Goal: Information Seeking & Learning: Learn about a topic

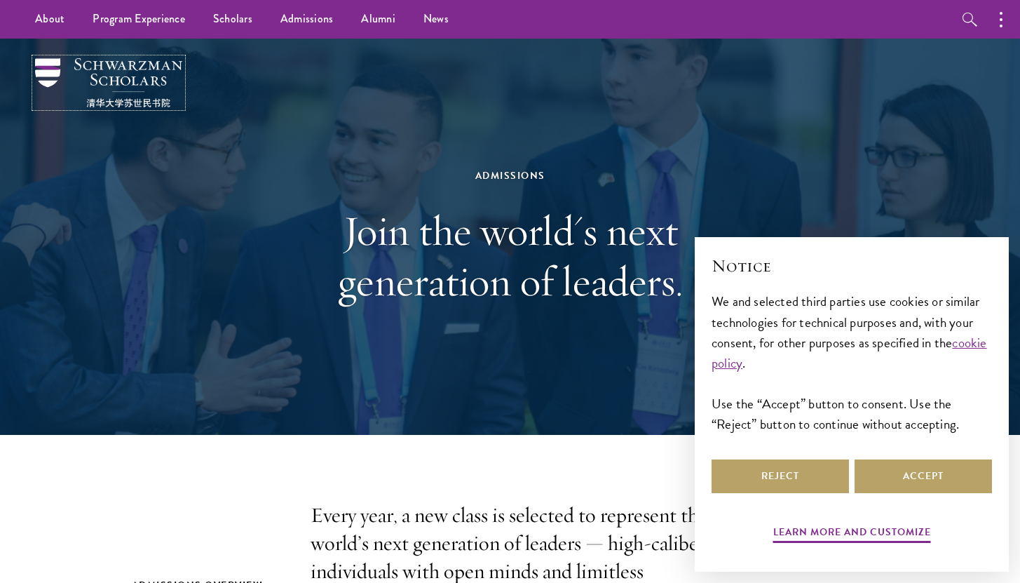
click at [123, 81] on img at bounding box center [108, 82] width 147 height 49
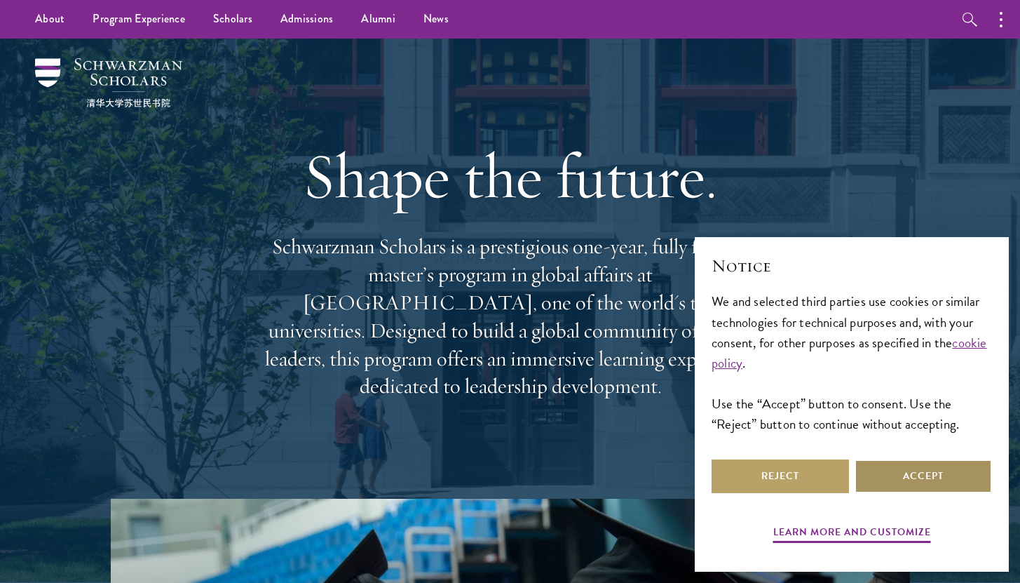
click at [874, 473] on button "Accept" at bounding box center [923, 476] width 137 height 34
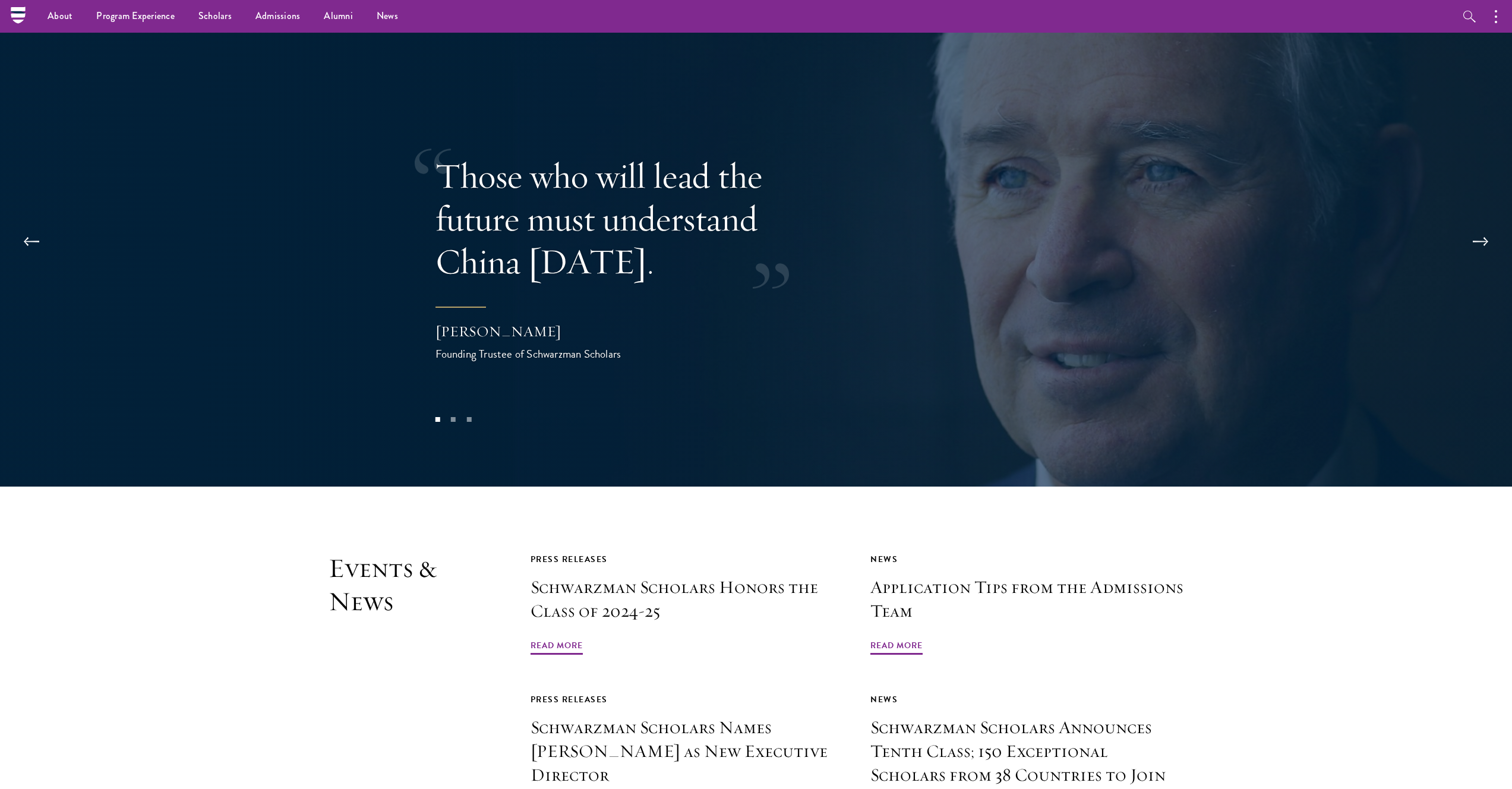
scroll to position [2281, 0]
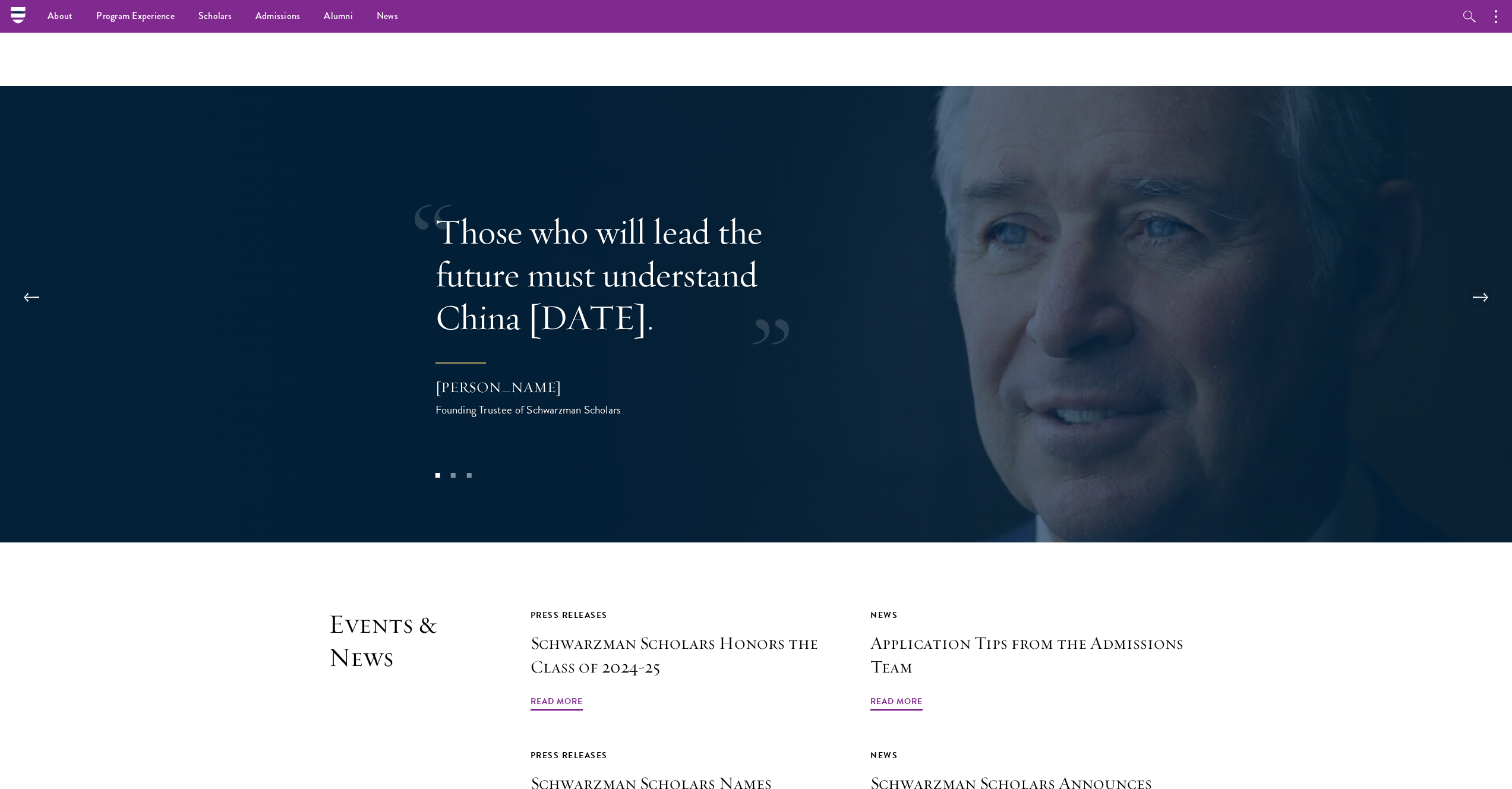
click at [864, 281] on button at bounding box center [1481, 297] width 39 height 33
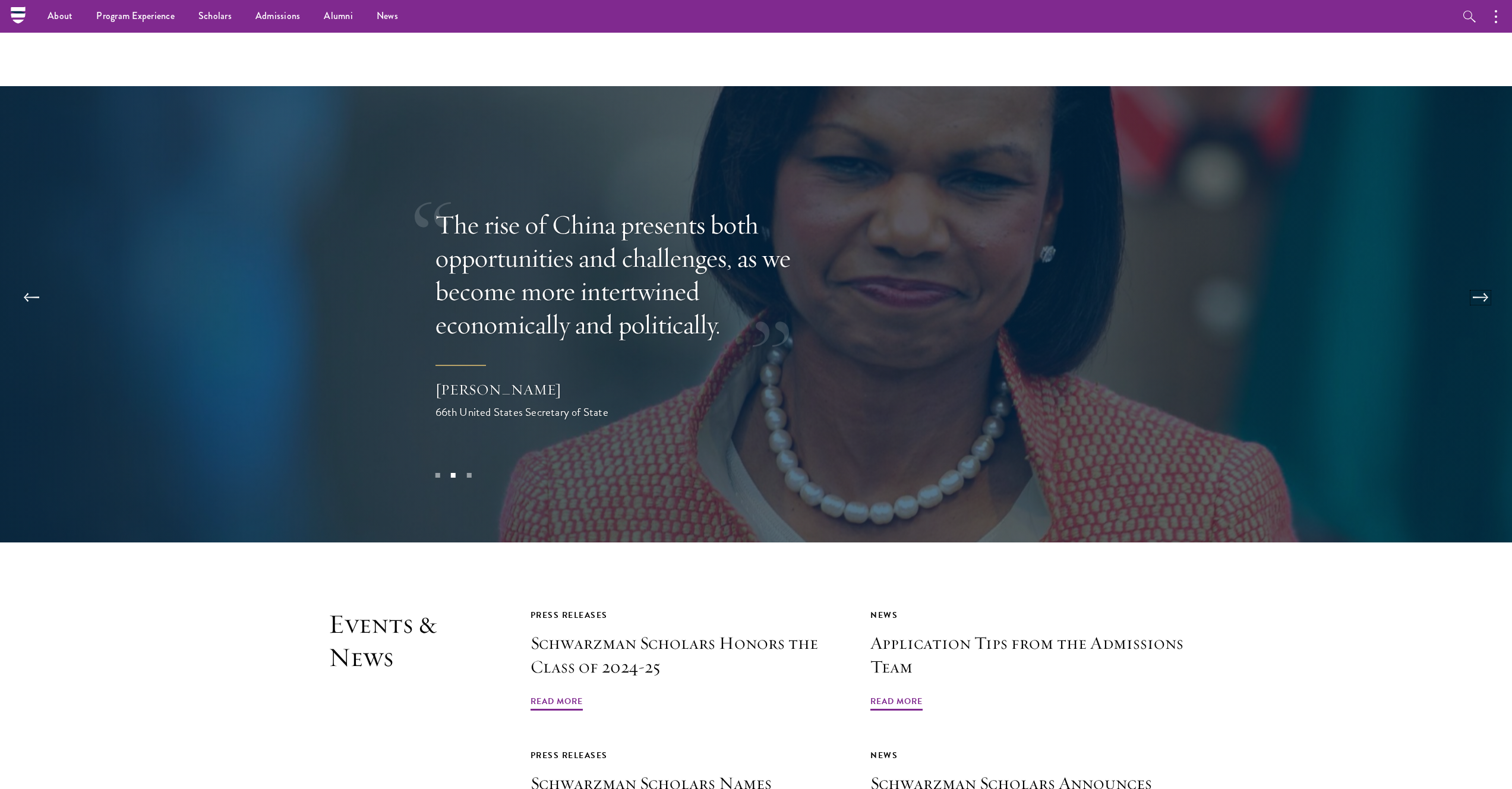
click at [864, 281] on button at bounding box center [1481, 297] width 39 height 33
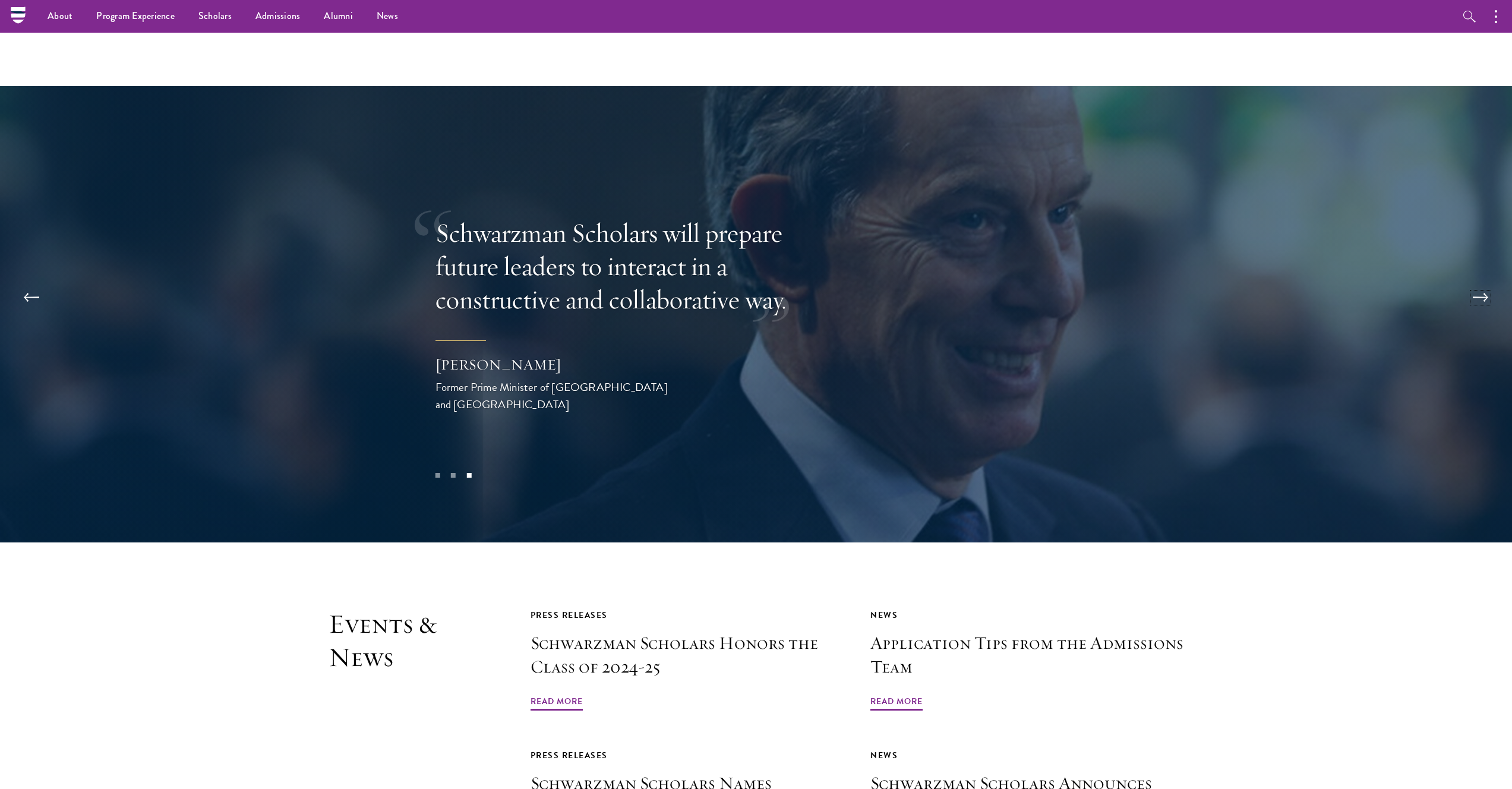
click at [864, 281] on button at bounding box center [1481, 297] width 39 height 33
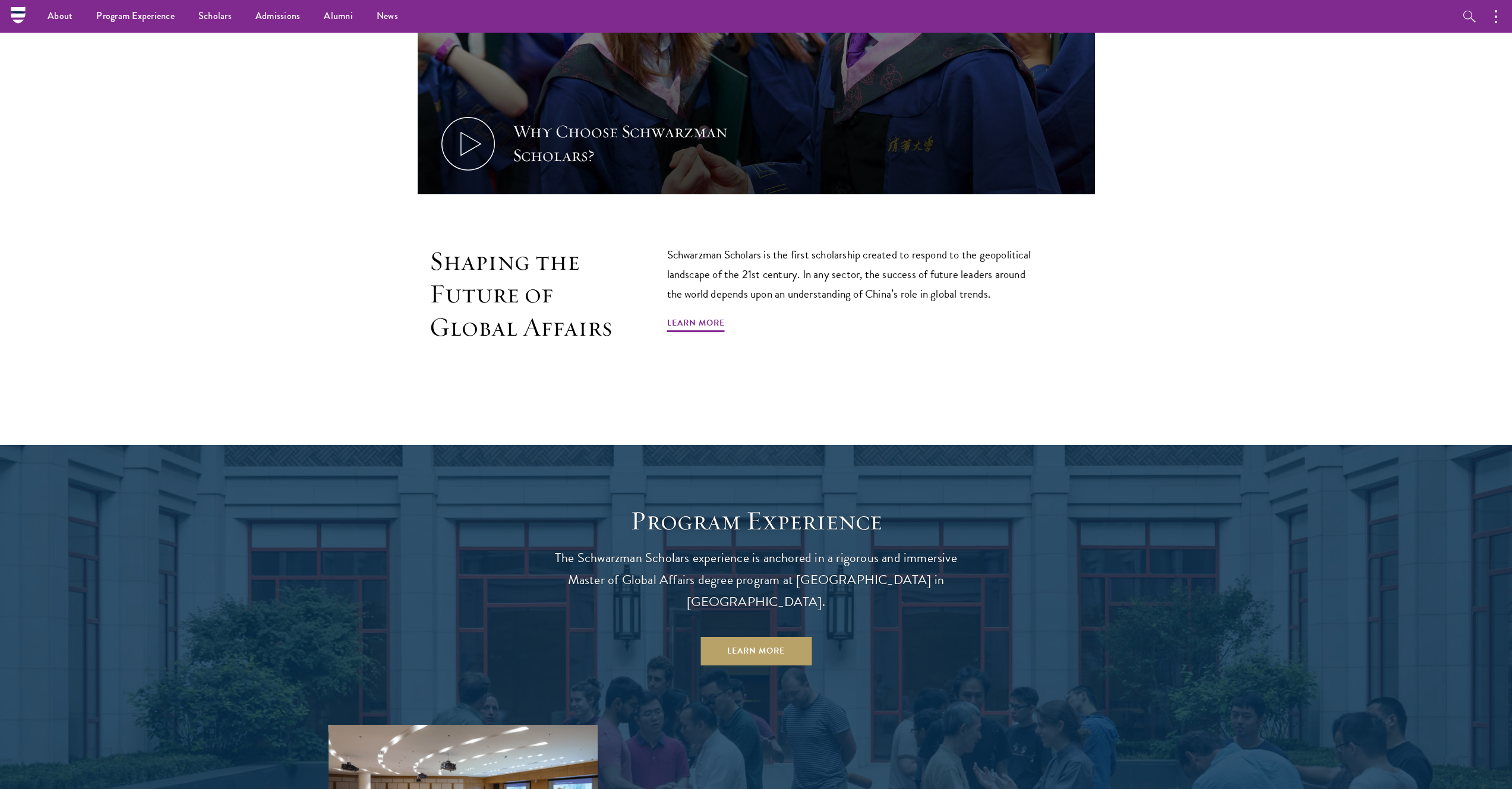
scroll to position [0, 0]
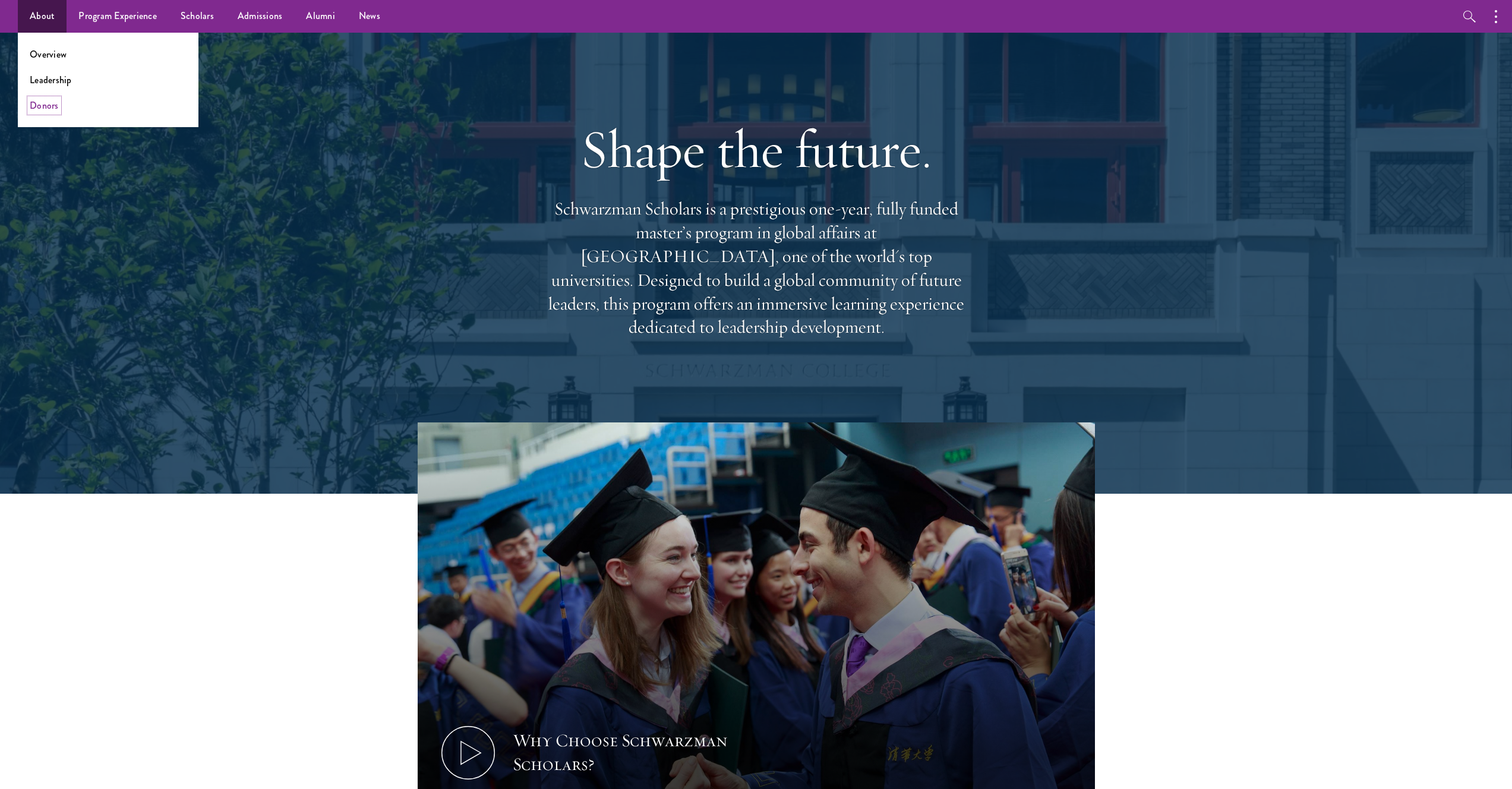
click at [47, 102] on link "Donors" at bounding box center [44, 105] width 29 height 14
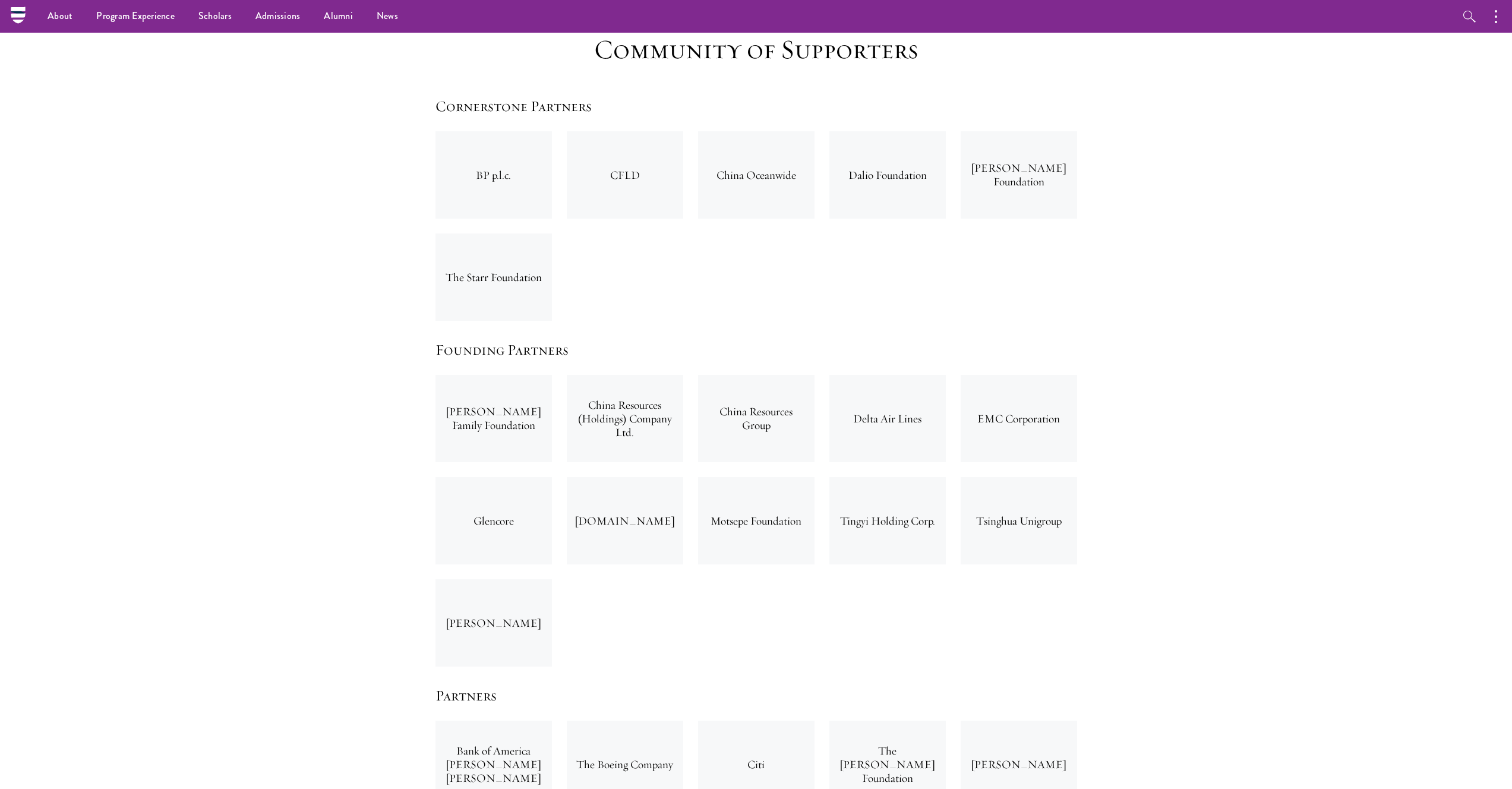
scroll to position [1753, 0]
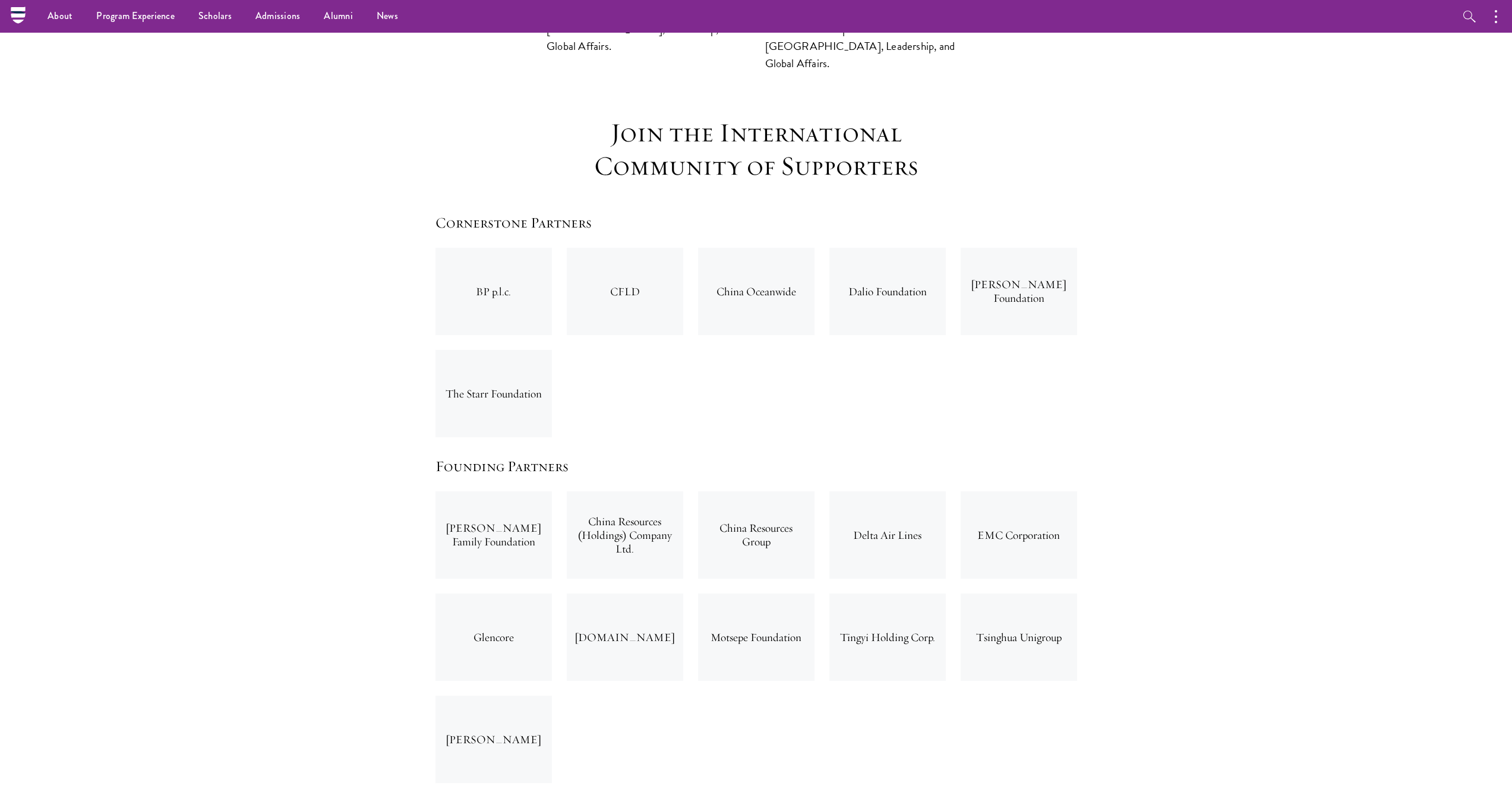
click at [506, 350] on div "The Starr Foundation" at bounding box center [493, 393] width 116 height 87
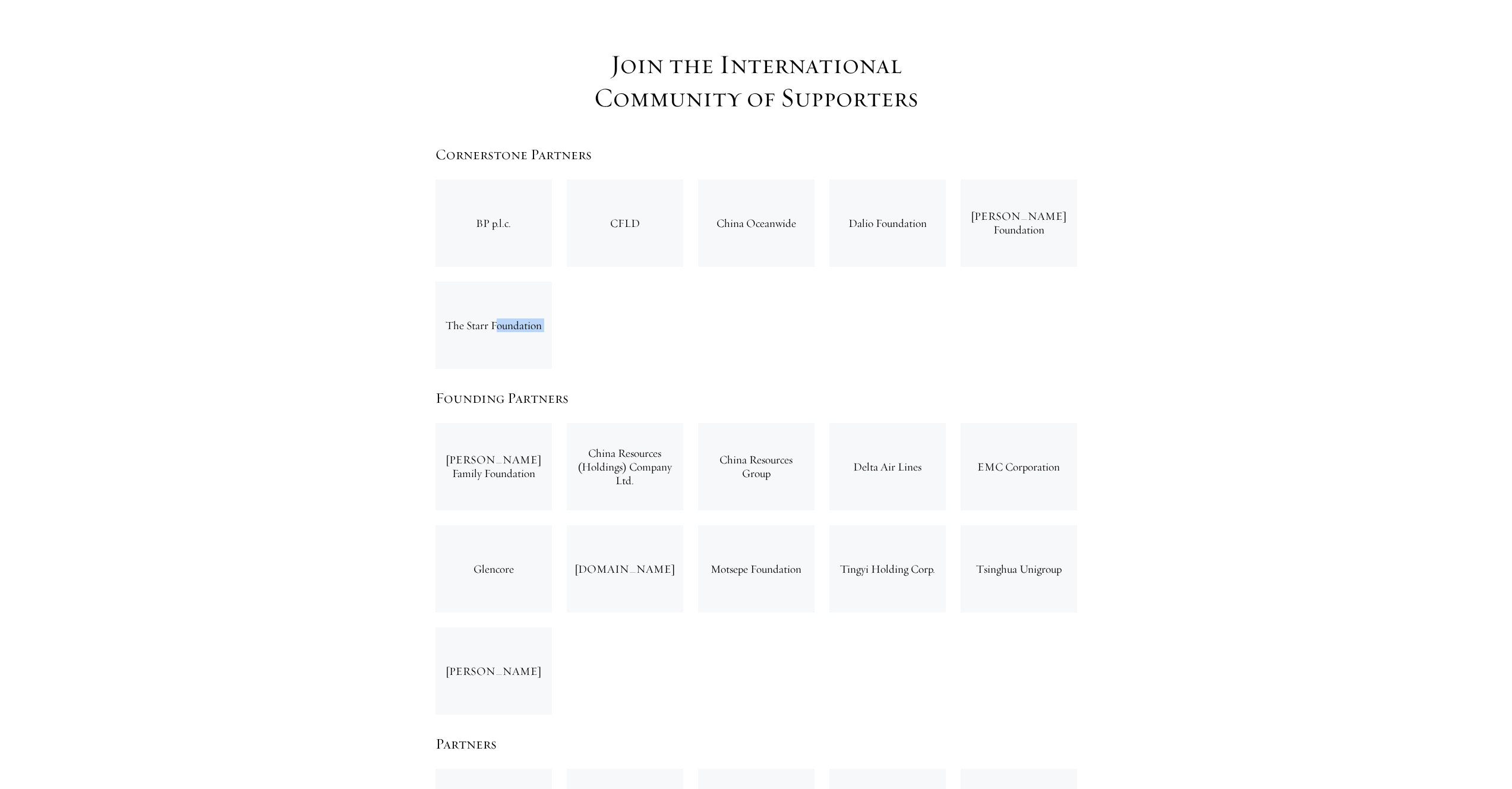
scroll to position [1829, 0]
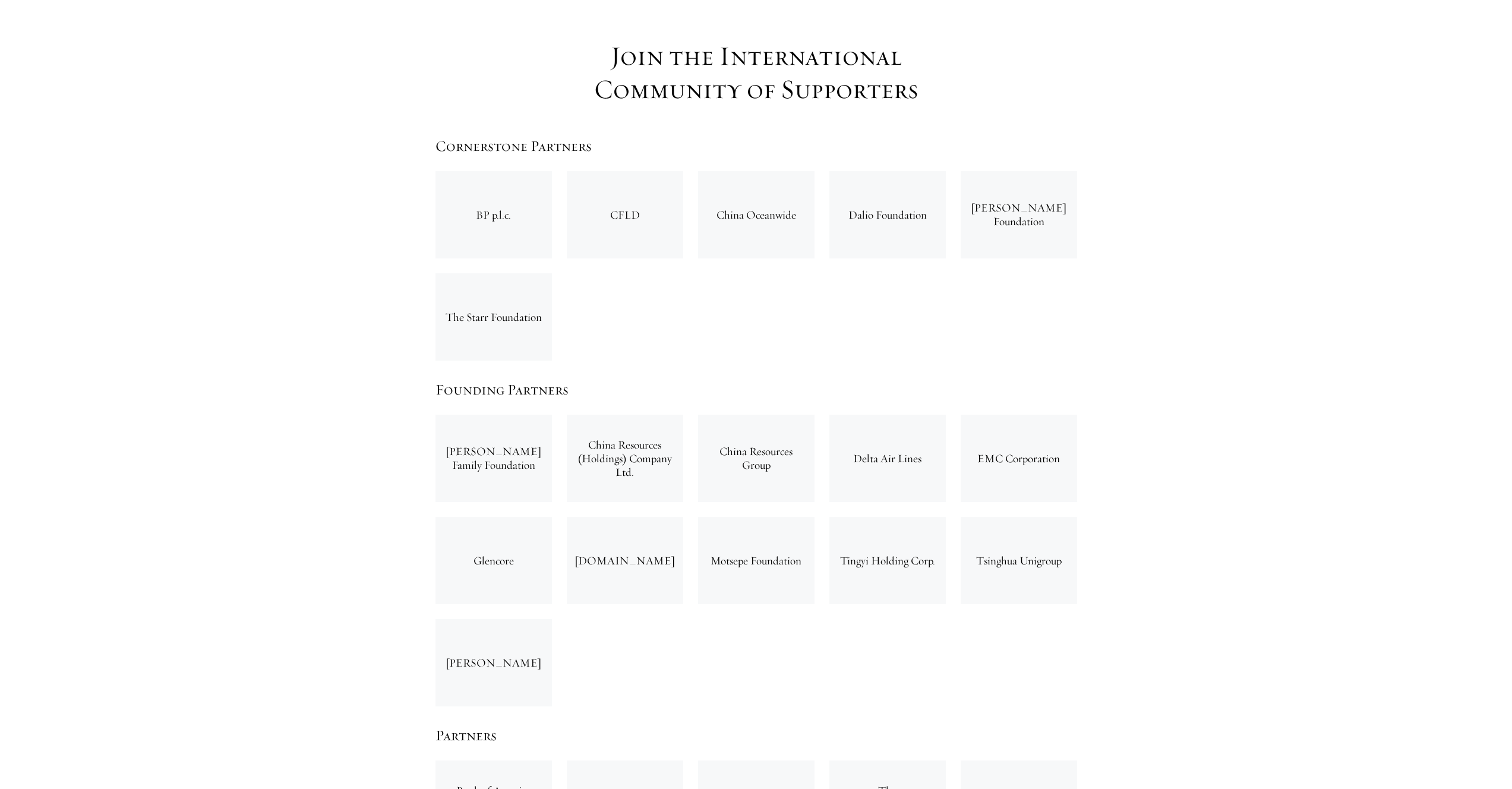
click at [499, 517] on div "Glencore" at bounding box center [493, 560] width 116 height 87
click at [1026, 517] on div "Tsinghua Unigroup" at bounding box center [1019, 560] width 116 height 87
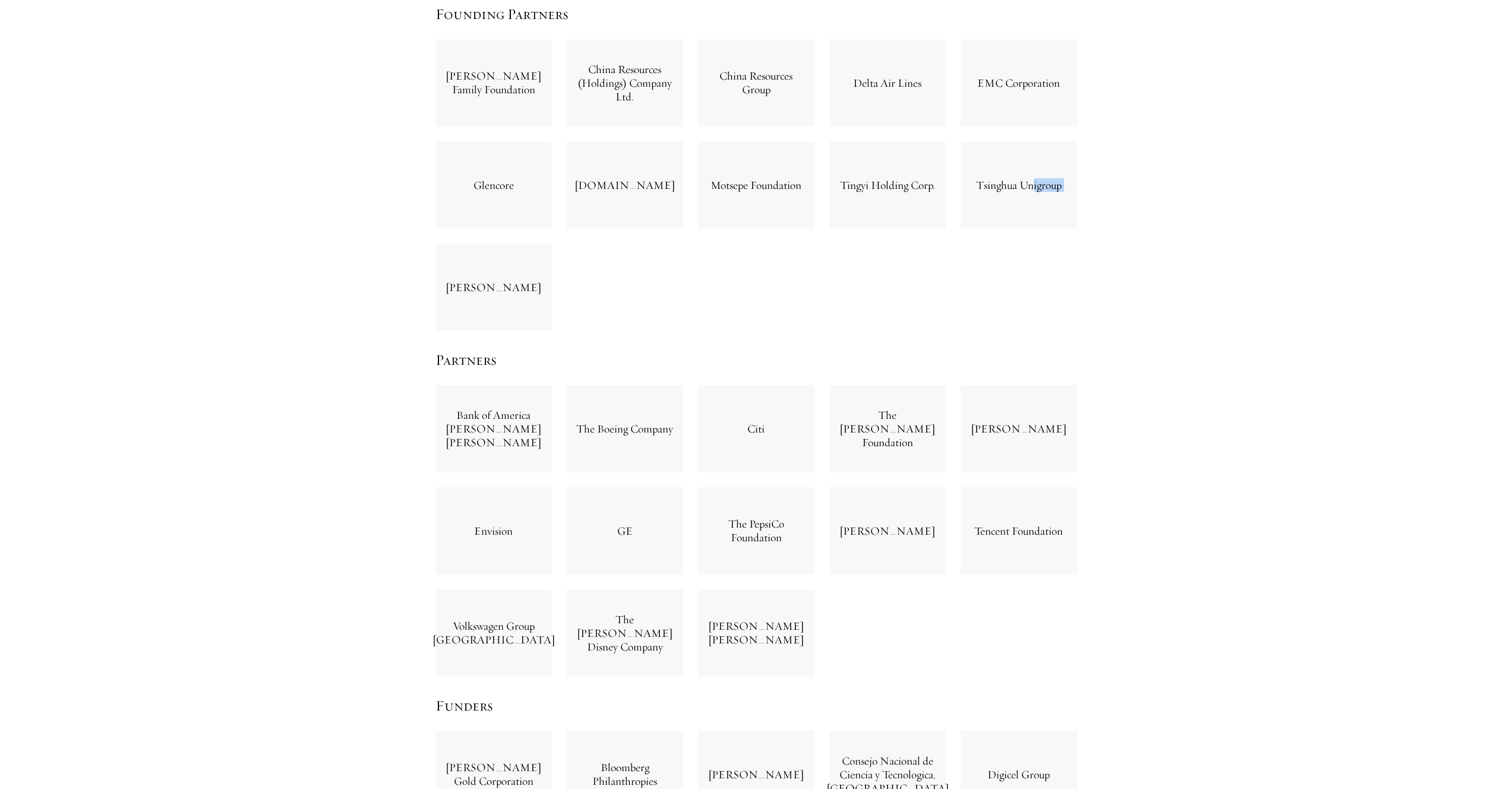
scroll to position [2215, 0]
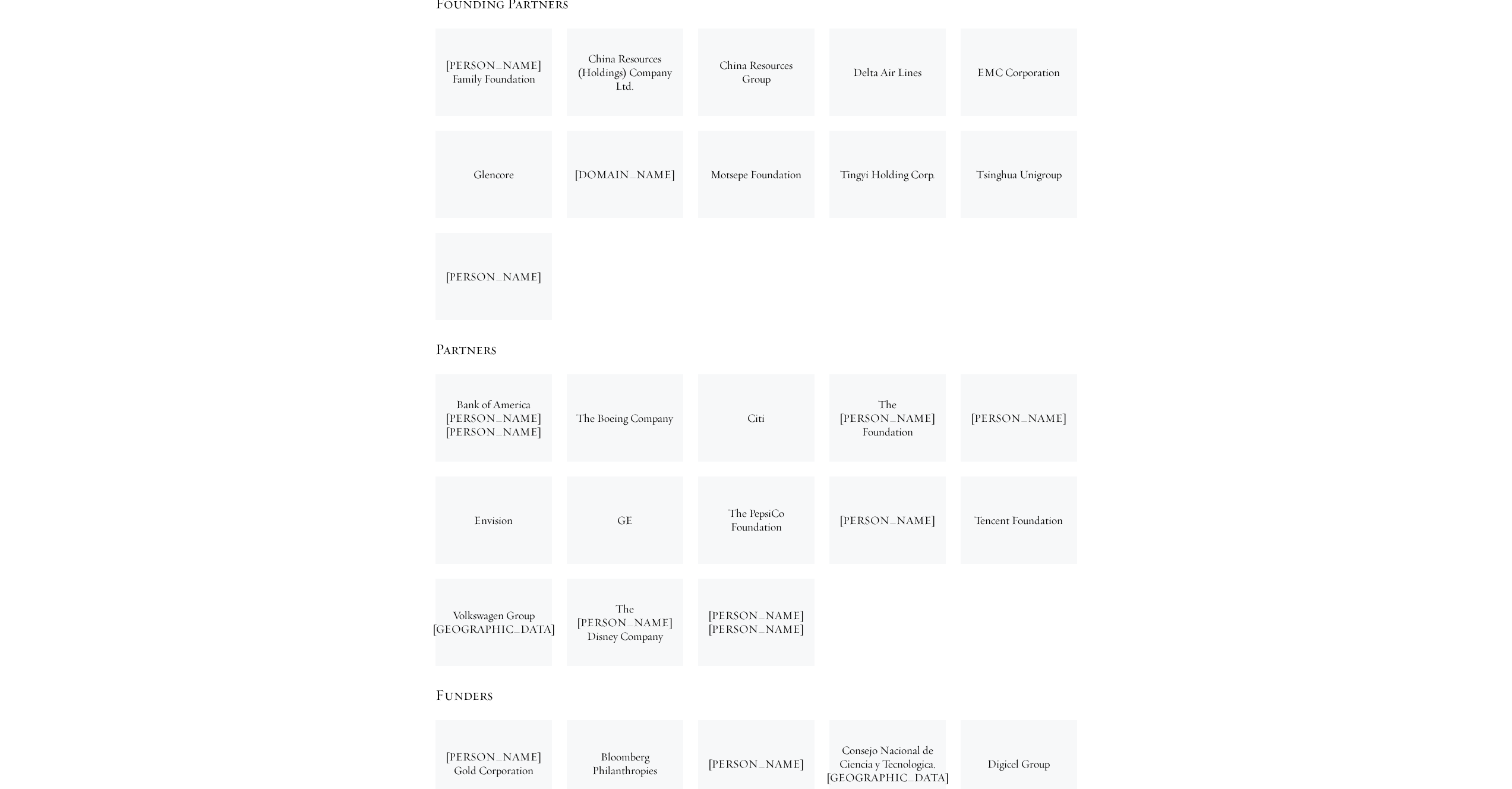
click at [883, 375] on div "The D.H. Chen Foundation" at bounding box center [887, 418] width 116 height 87
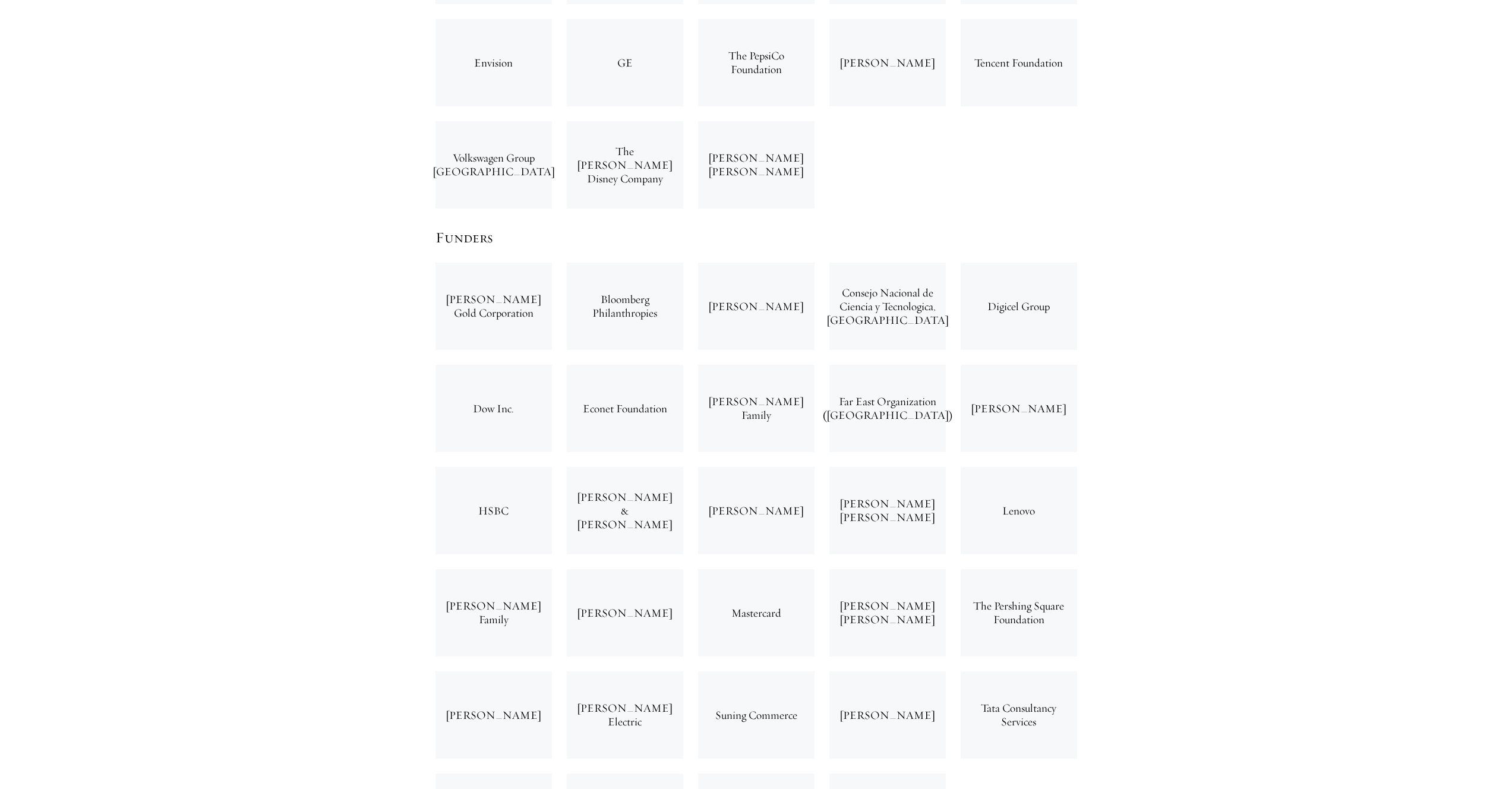
scroll to position [2884, 0]
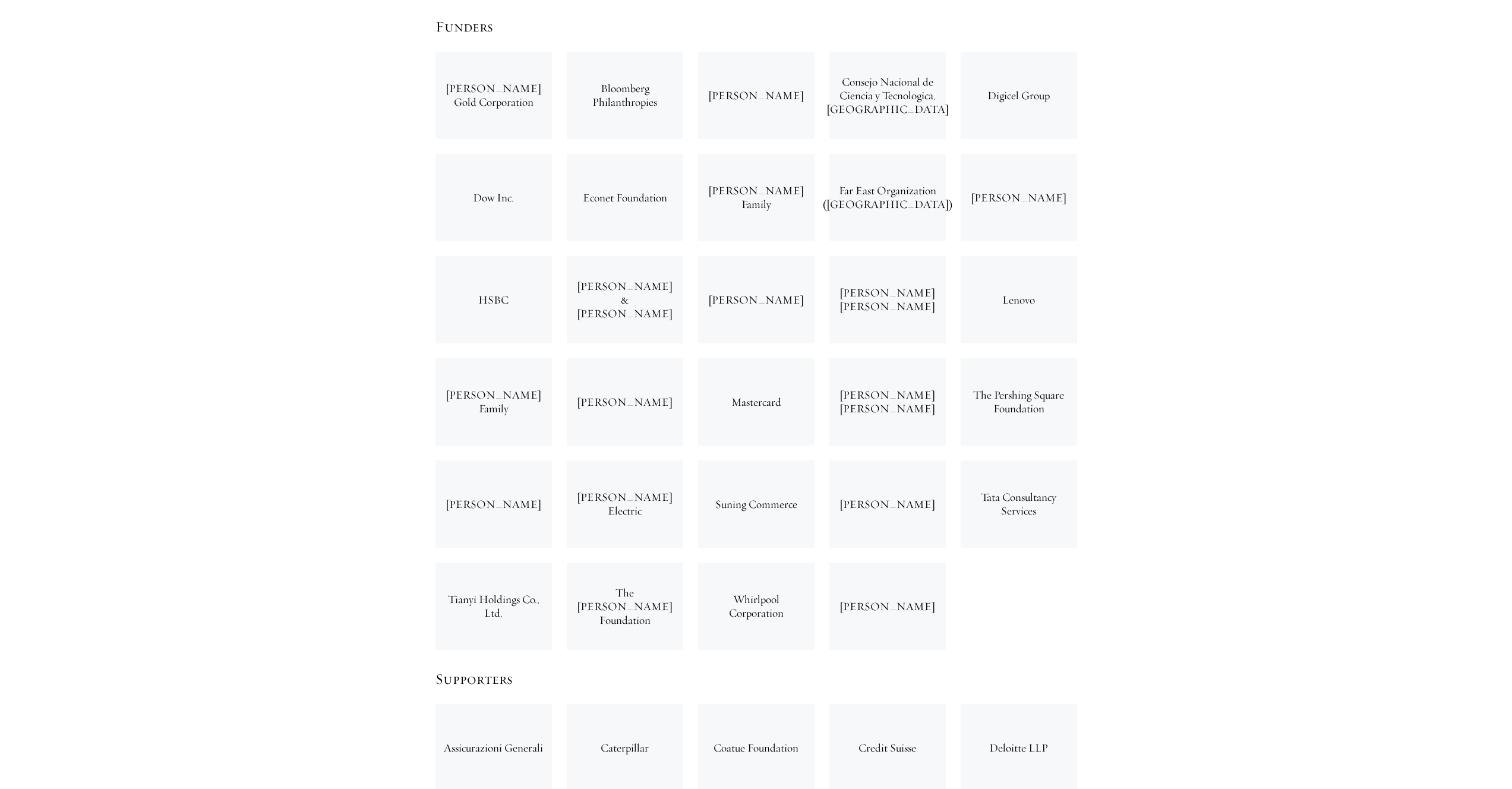
click at [737, 460] on div "Suning Commerce" at bounding box center [756, 503] width 116 height 87
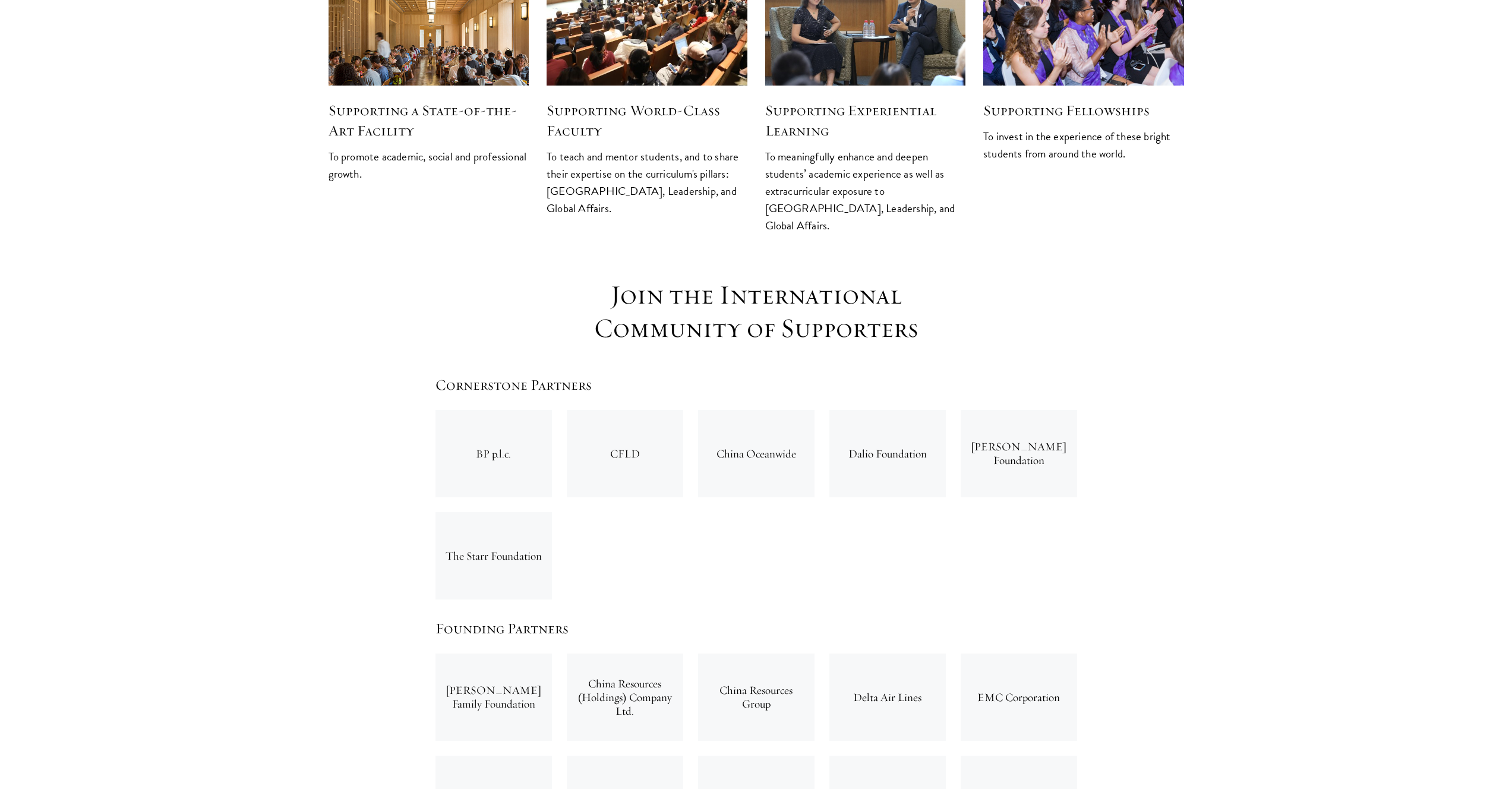
scroll to position [1692, 0]
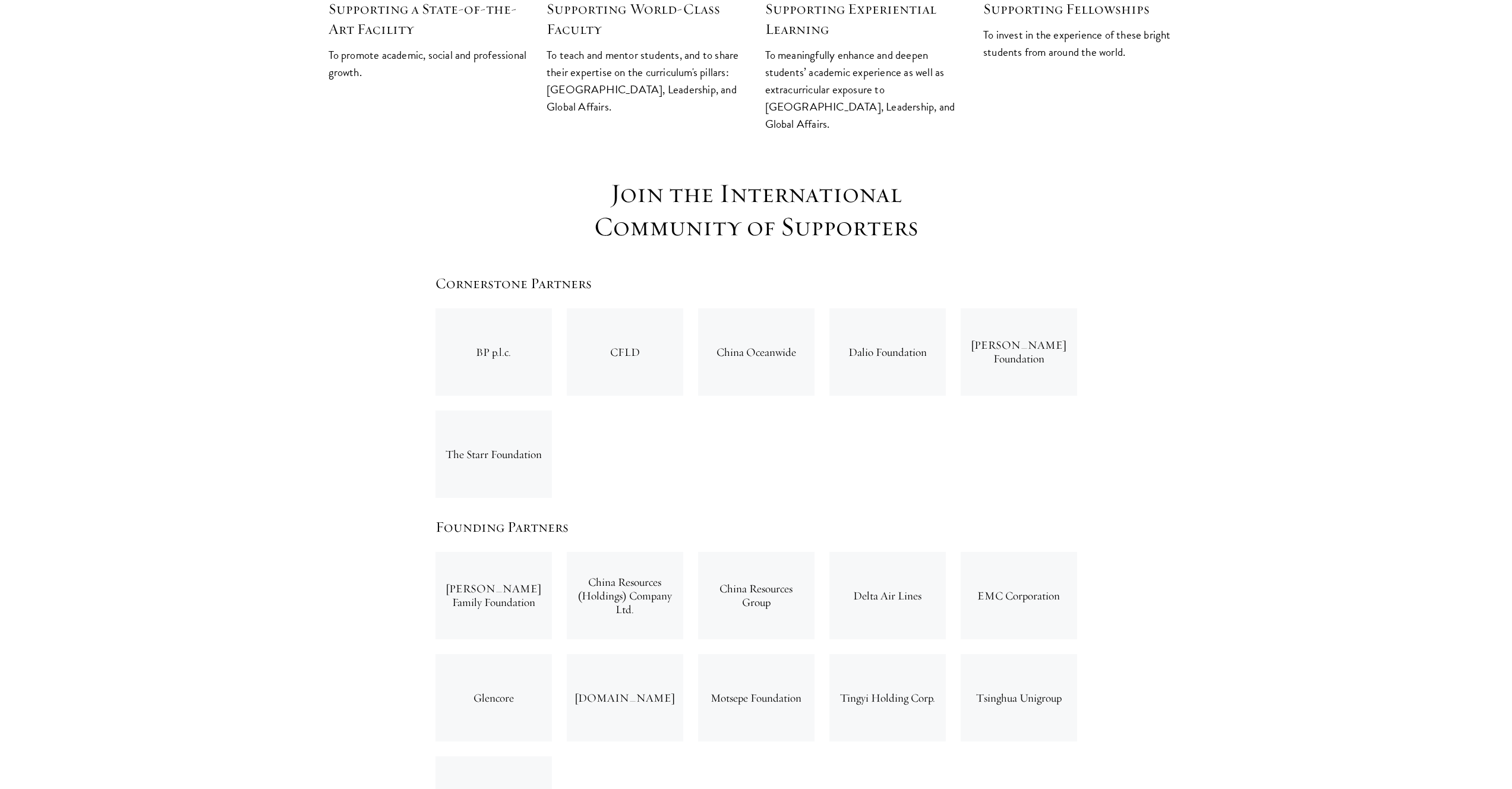
click at [768, 308] on div "China Oceanwide" at bounding box center [756, 352] width 116 height 87
click at [949, 301] on div "Dalio Foundation" at bounding box center [887, 352] width 131 height 103
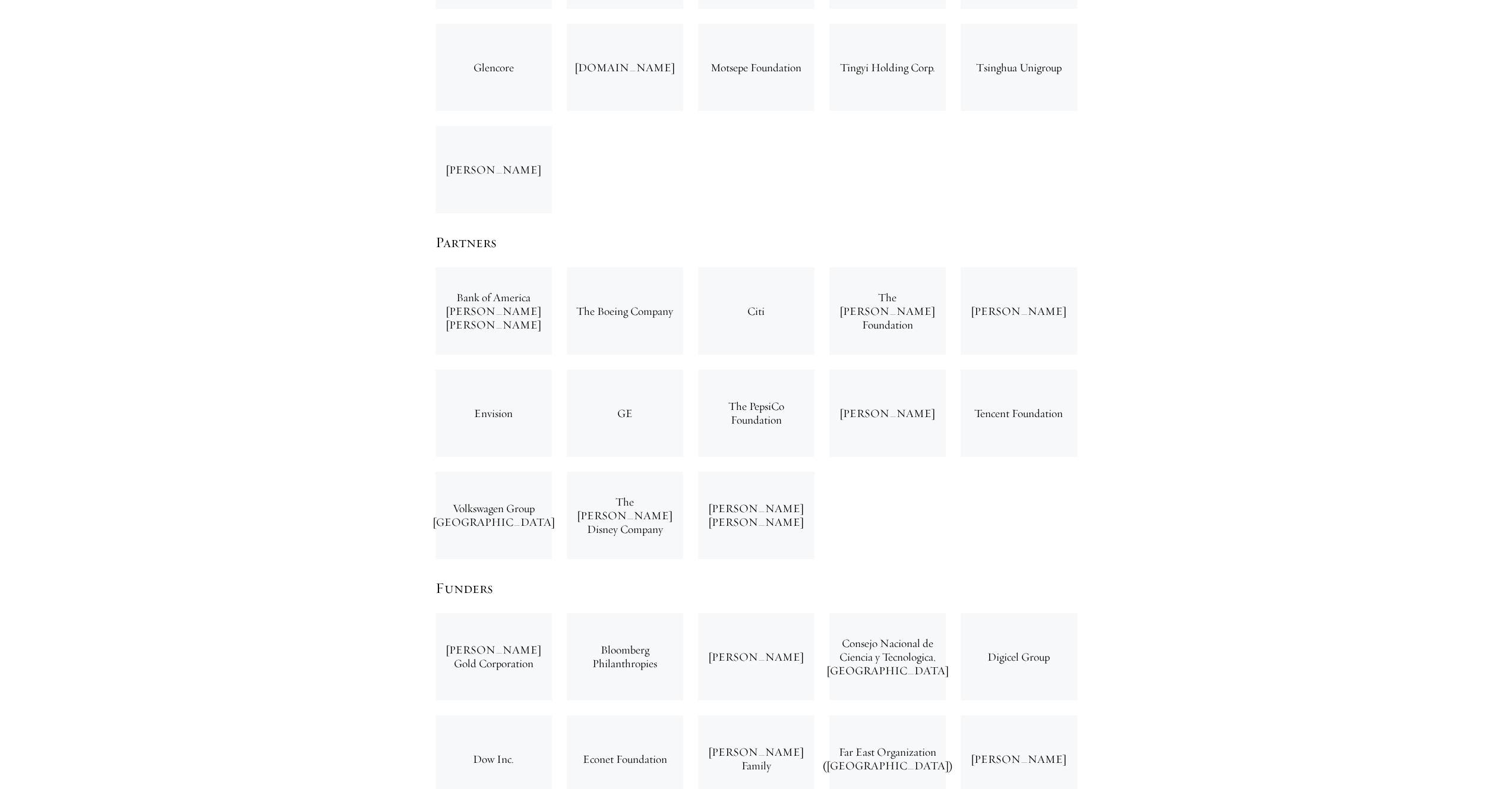
scroll to position [2325, 0]
click at [937, 268] on div "The D.H. Chen Foundation" at bounding box center [887, 308] width 116 height 87
